Goal: Information Seeking & Learning: Learn about a topic

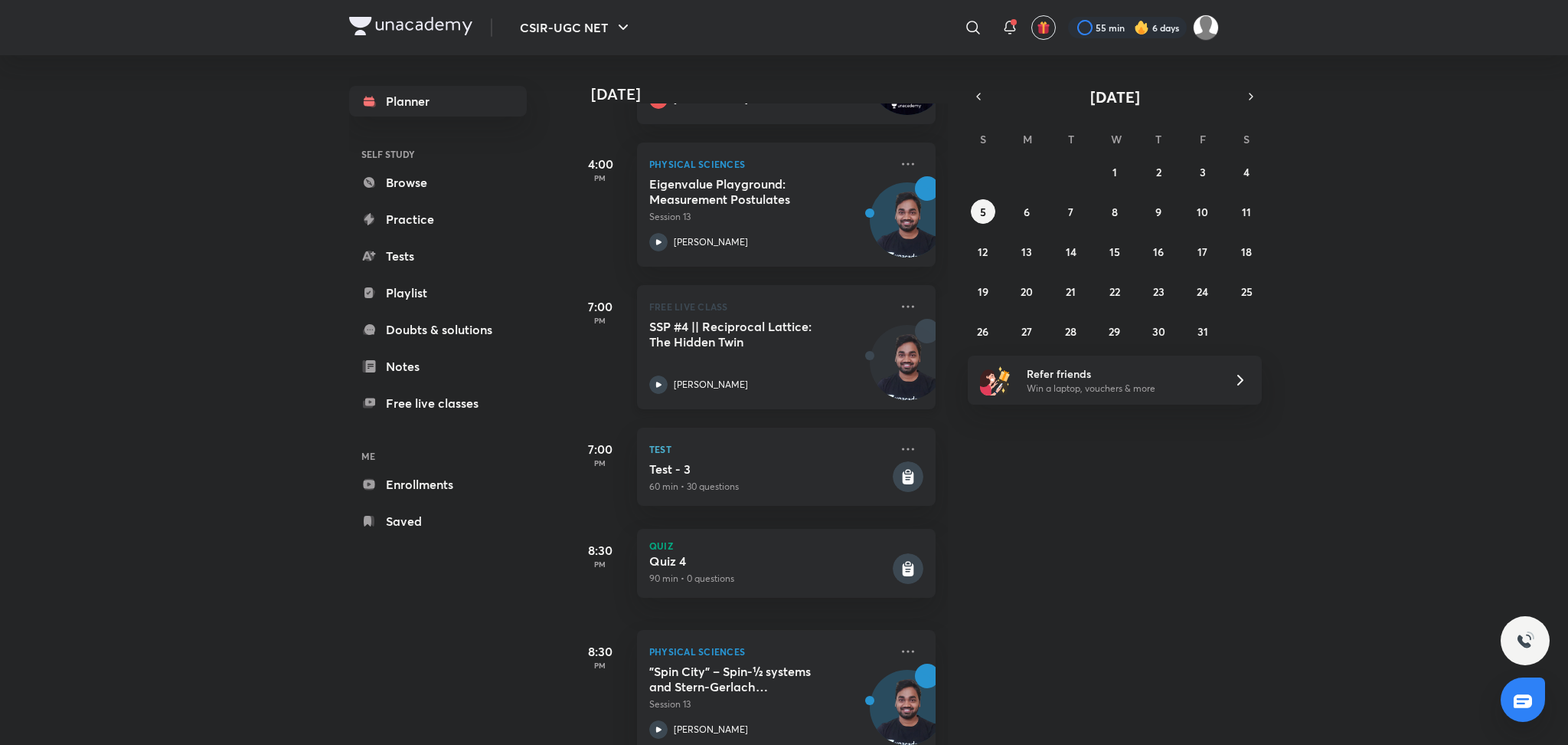
scroll to position [333, 0]
click at [1027, 213] on abbr "6" at bounding box center [1026, 212] width 6 height 15
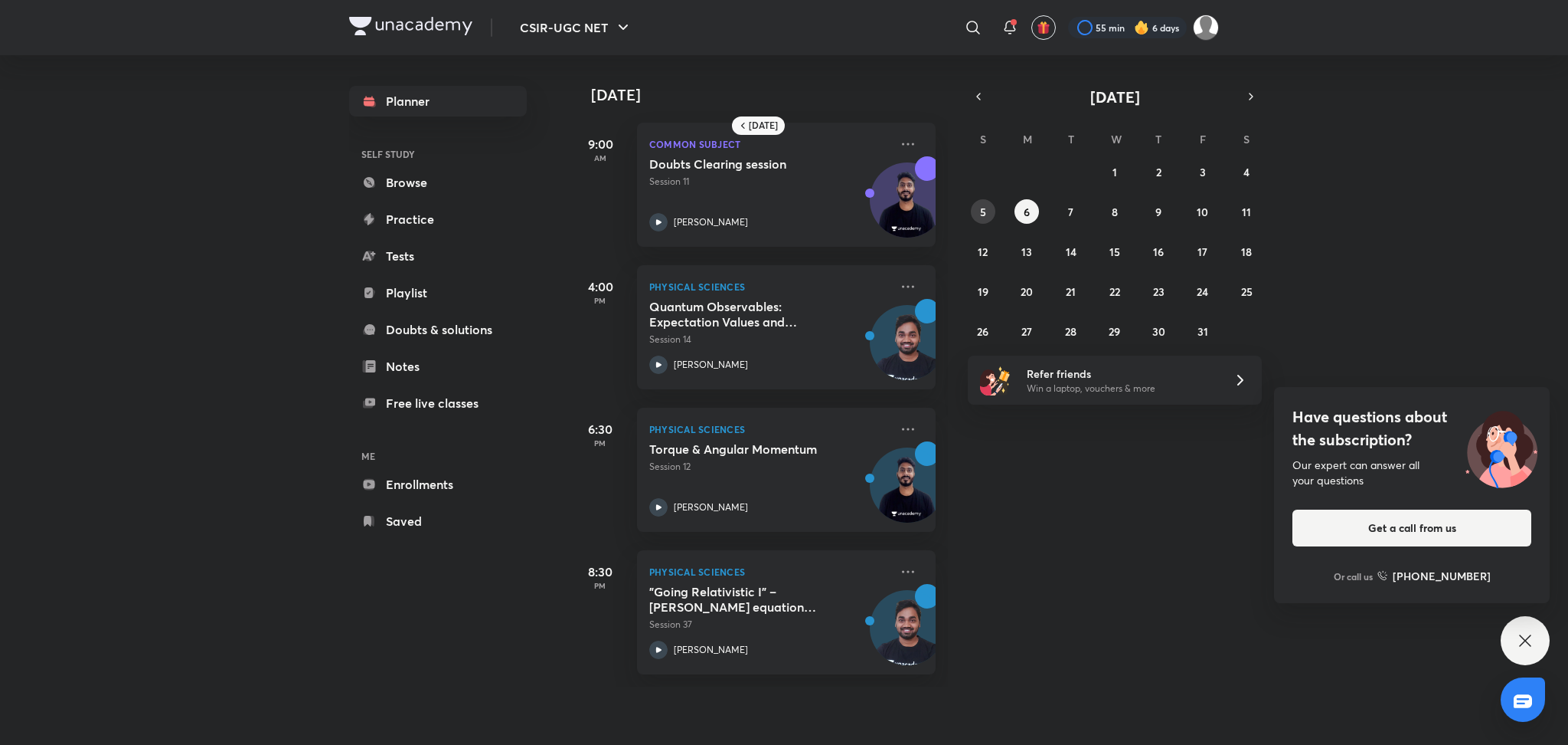
click at [985, 218] on button "5" at bounding box center [983, 212] width 25 height 25
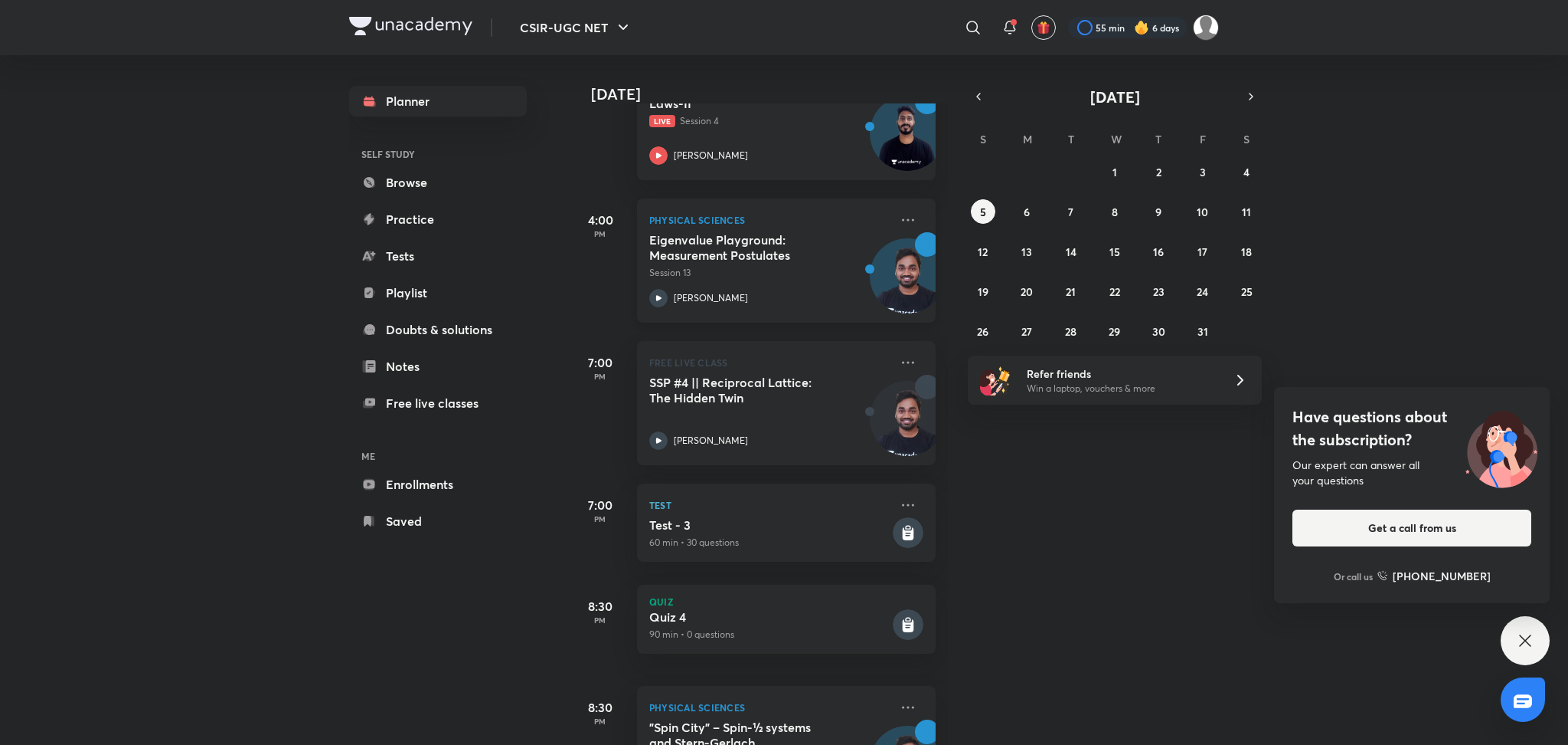
scroll to position [370, 0]
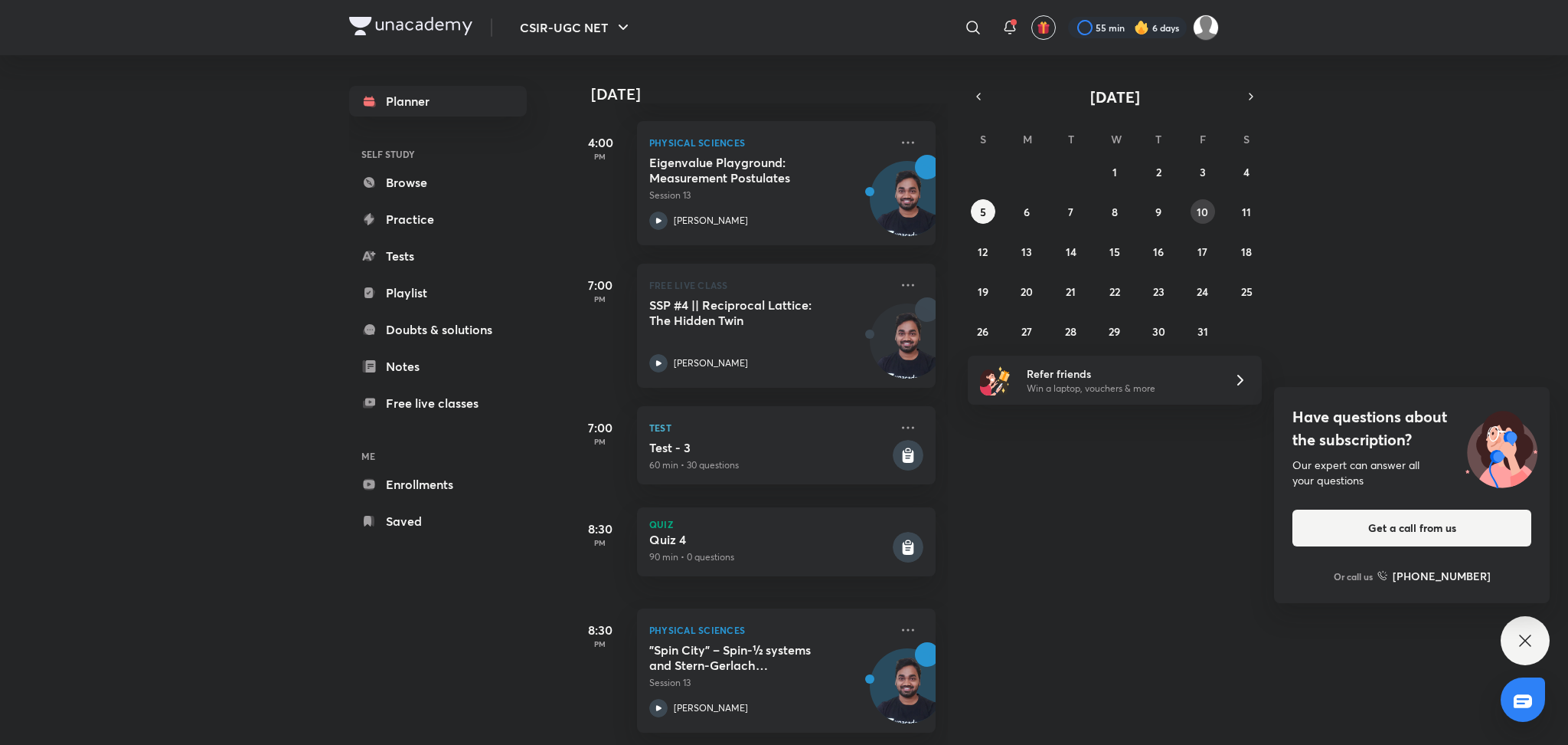
click at [1206, 216] on abbr "10" at bounding box center [1202, 212] width 11 height 15
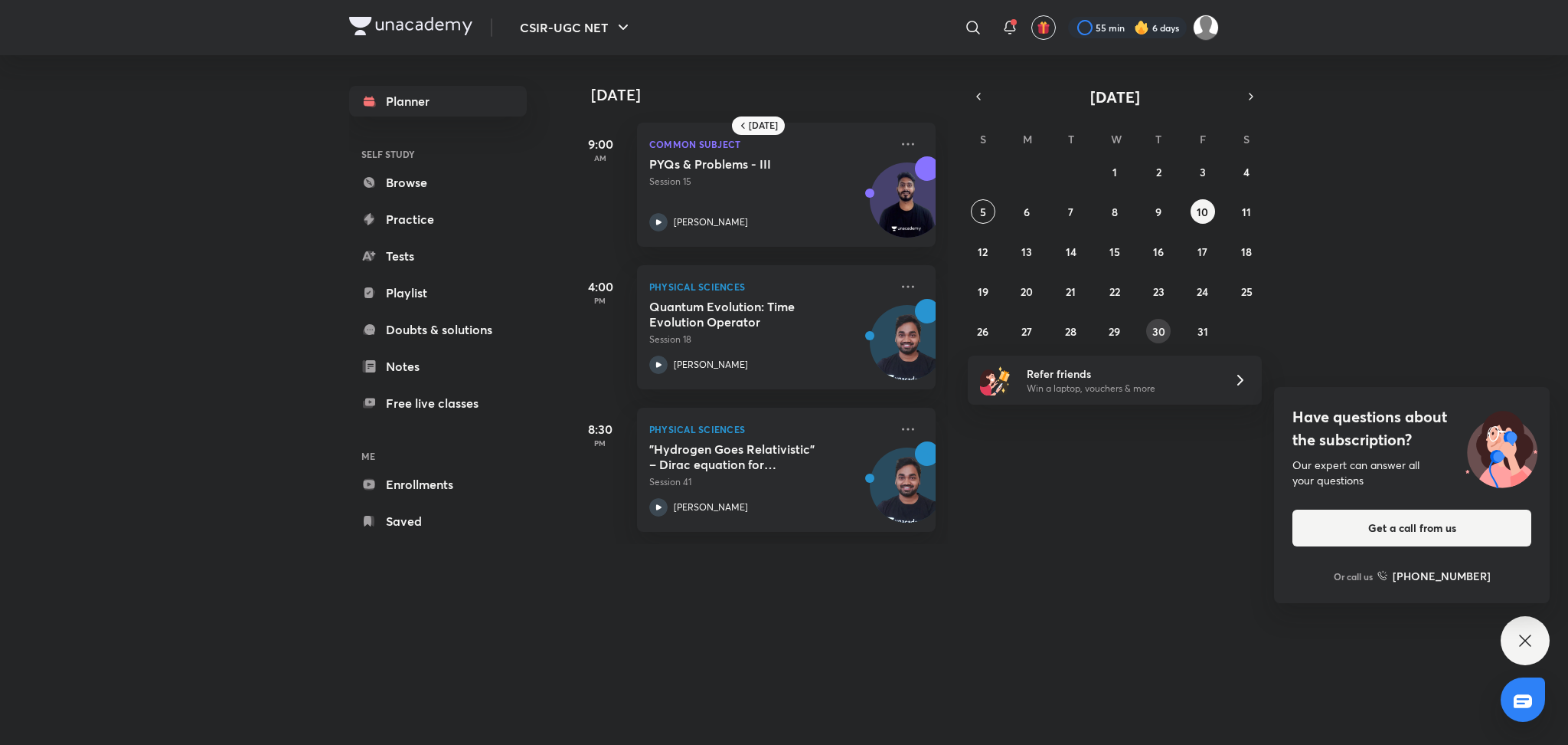
click at [1149, 318] on div "28 29 30 1 2 3 4 5 6 7 8 9 10 11 12 13 14 15 16 17 18 19 20 21 22 23 24 25 26 2…" at bounding box center [1114, 251] width 294 height 184
click at [1153, 334] on abbr "30" at bounding box center [1159, 331] width 13 height 15
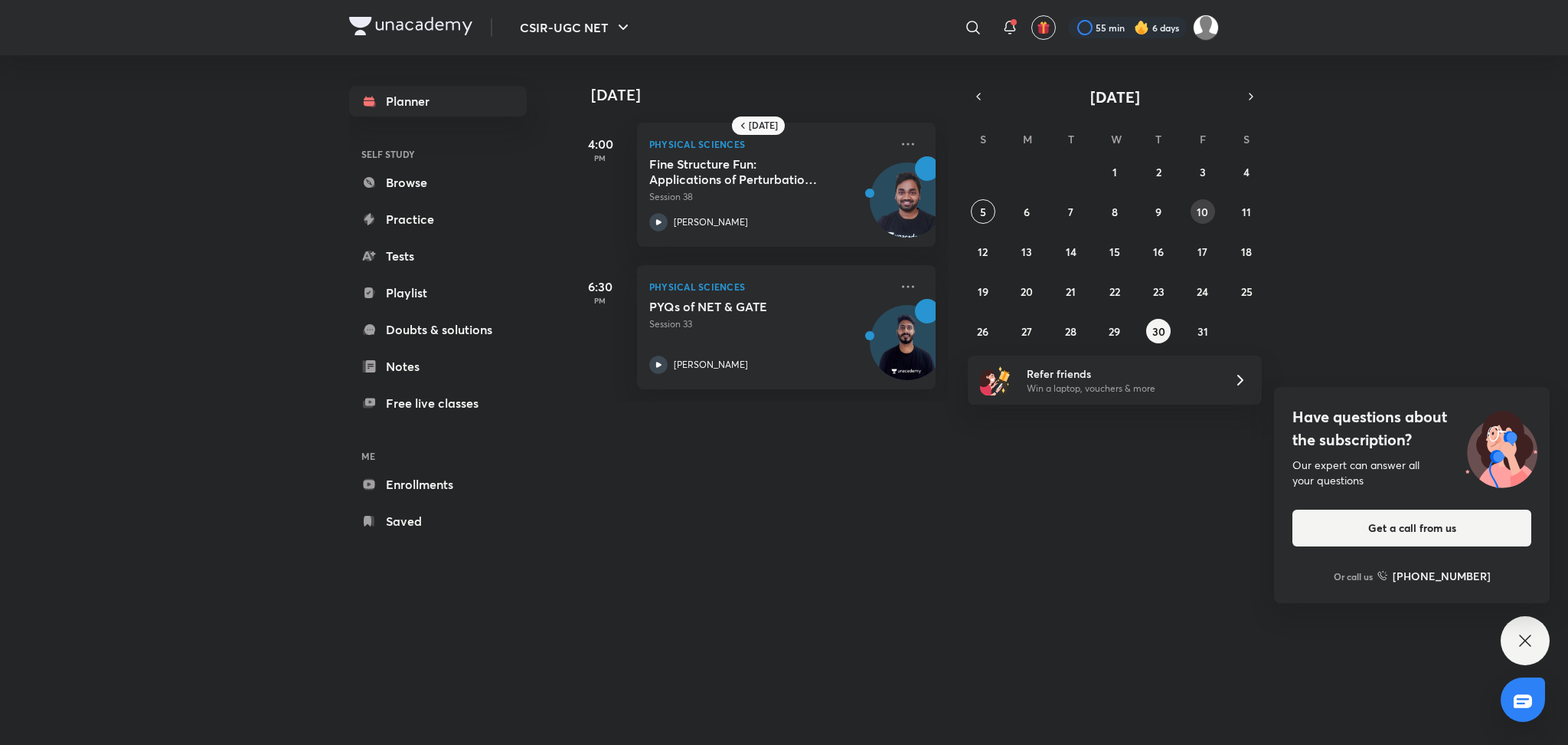
click at [1197, 218] on button "10" at bounding box center [1203, 212] width 25 height 25
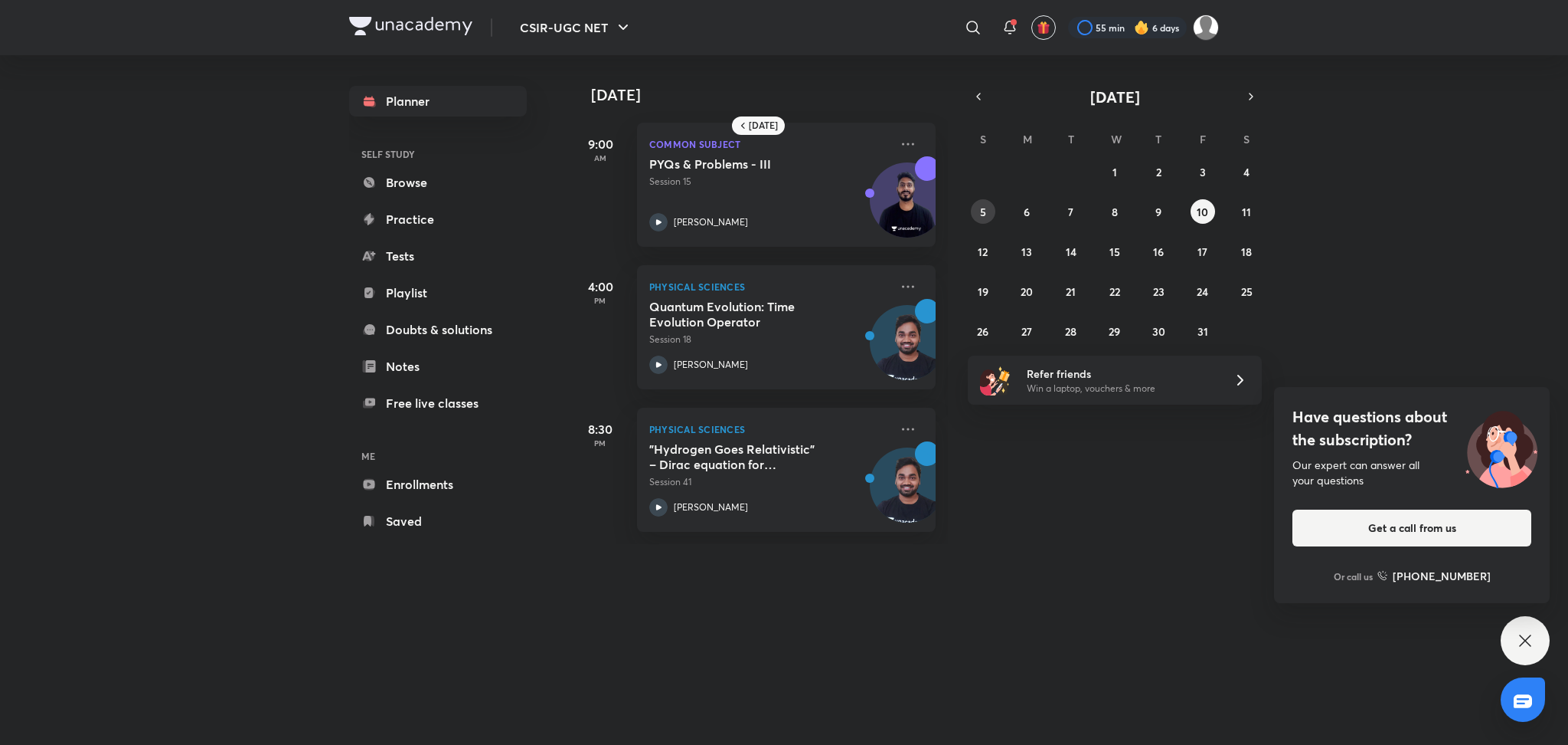
click at [981, 215] on abbr "5" at bounding box center [982, 212] width 6 height 15
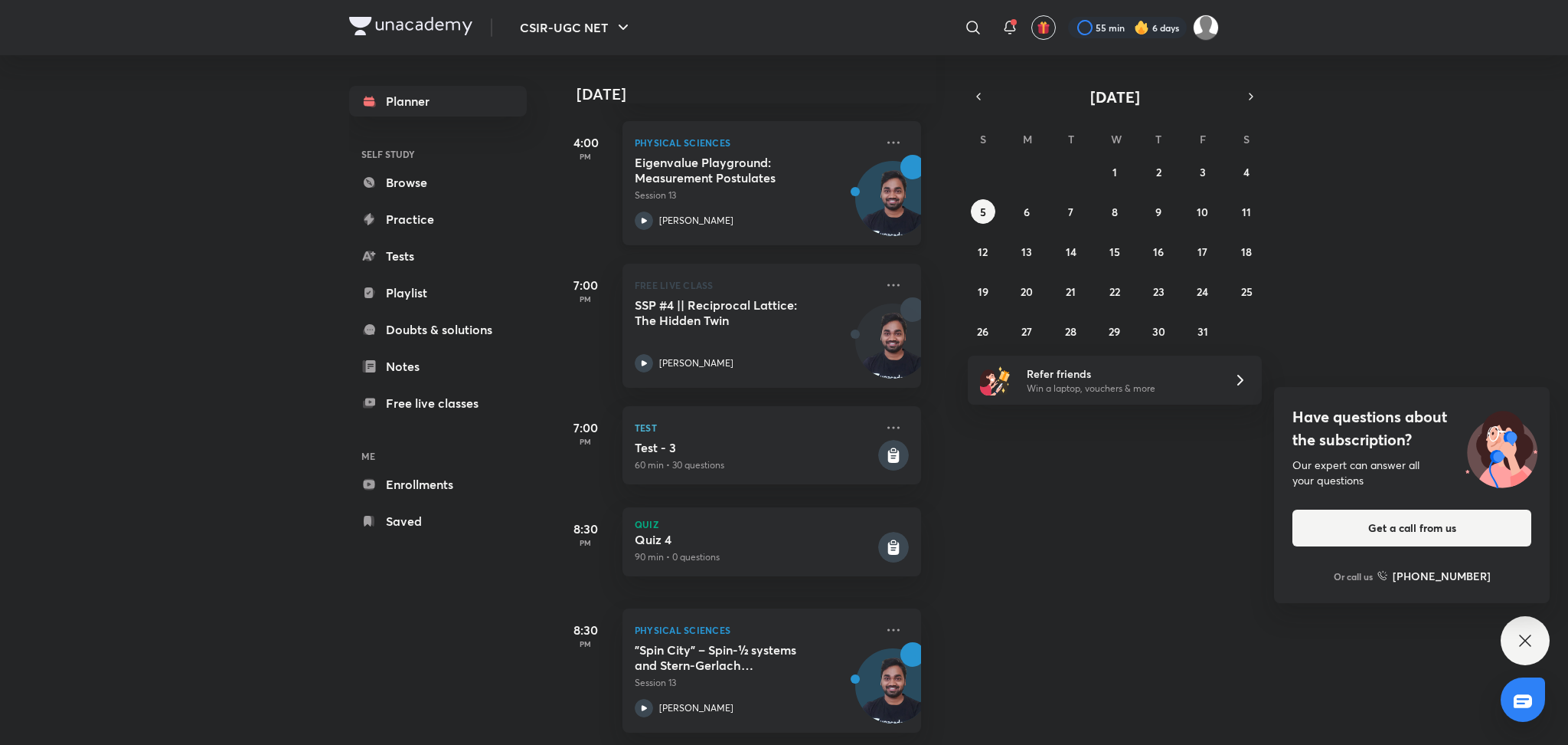
scroll to position [0, 15]
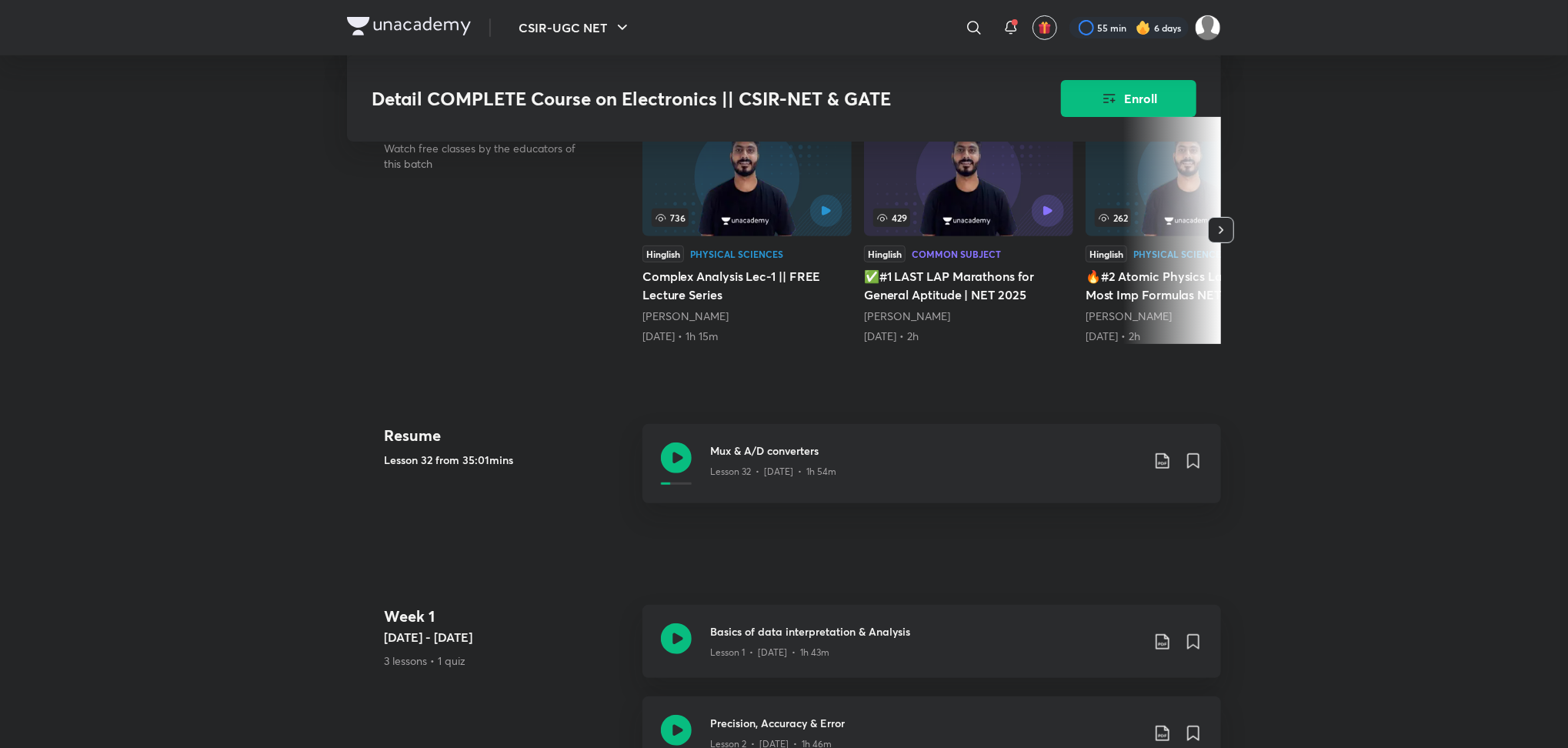
scroll to position [407, 0]
click at [688, 460] on icon at bounding box center [676, 455] width 30 height 30
